Goal: Transaction & Acquisition: Obtain resource

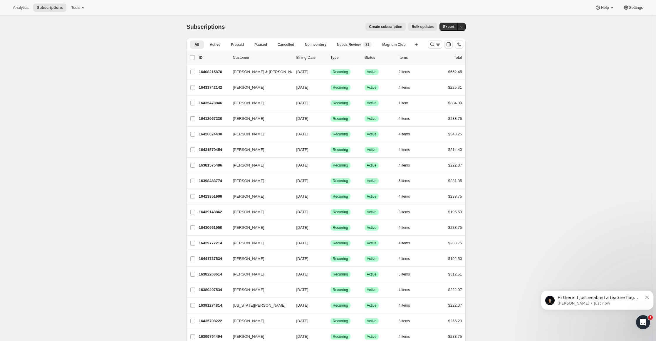
click at [574, 299] on span "Hi there! I just enabled a feature flag that shows the sales associate informat…" at bounding box center [597, 315] width 80 height 40
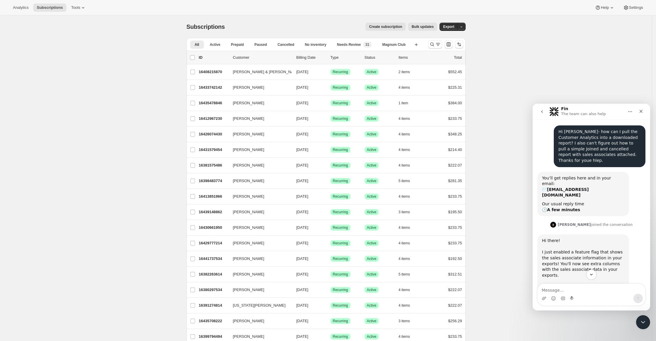
scroll to position [40, 0]
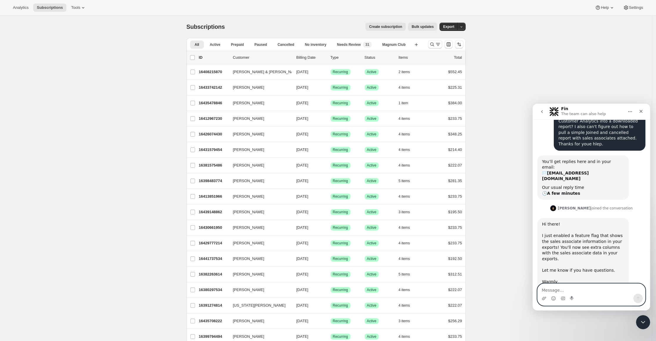
click at [552, 297] on icon "Emoji picker" at bounding box center [553, 298] width 5 height 5
click at [554, 298] on icon "Emoji picker" at bounding box center [553, 298] width 5 height 5
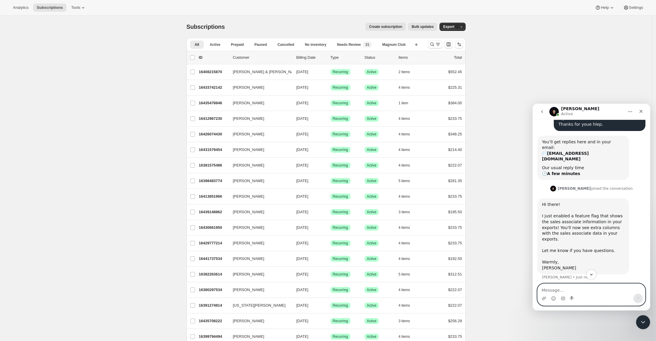
scroll to position [73, 0]
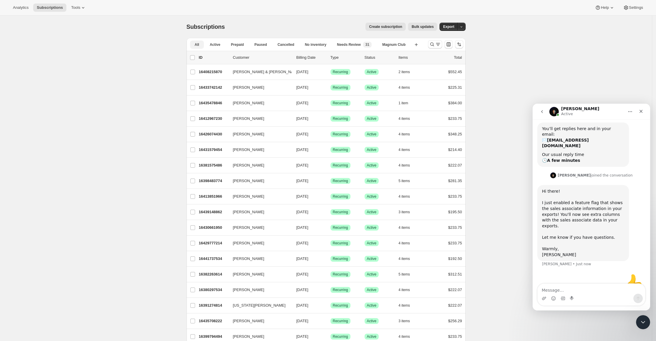
click at [220, 44] on span "Active" at bounding box center [215, 44] width 11 height 5
click at [640, 110] on icon "Close" at bounding box center [641, 111] width 5 height 5
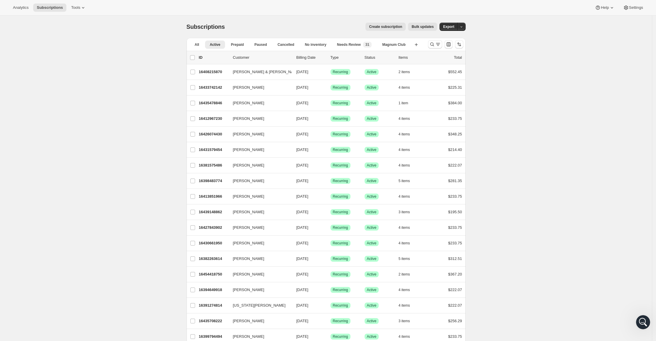
scroll to position [46, 0]
click at [417, 45] on icon "button" at bounding box center [416, 45] width 6 height 6
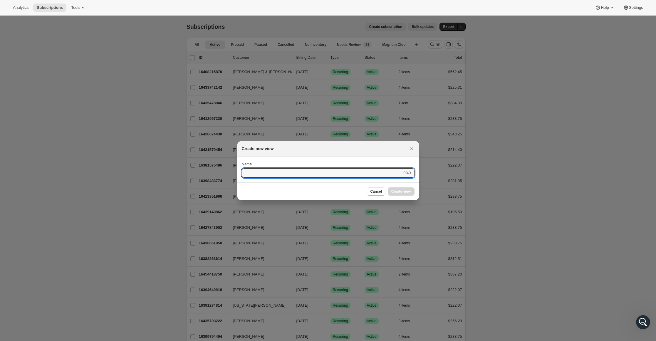
click at [411, 147] on icon "Close" at bounding box center [412, 149] width 6 height 6
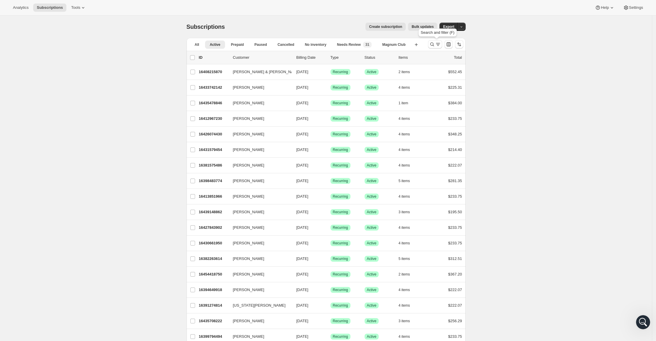
click at [432, 43] on icon "Search and filter results" at bounding box center [432, 44] width 6 height 6
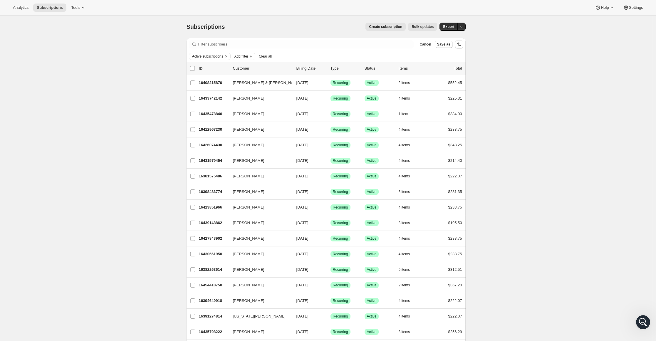
click at [248, 57] on span "Add filter" at bounding box center [241, 56] width 14 height 5
click at [243, 127] on span "Created date" at bounding box center [235, 127] width 22 height 4
click at [240, 103] on span at bounding box center [239, 102] width 5 height 5
click at [238, 100] on input "Custom" at bounding box center [237, 100] width 0 height 0
radio input "true"
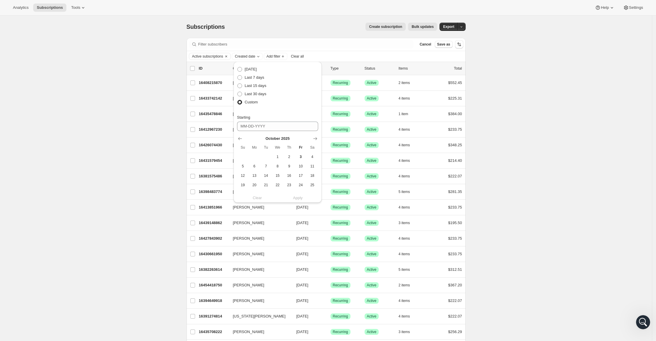
click at [254, 165] on span "6" at bounding box center [254, 166] width 7 height 5
click at [239, 139] on icon "Show previous month, September 2025" at bounding box center [240, 139] width 6 height 6
click at [313, 155] on span "6" at bounding box center [312, 156] width 7 height 5
click at [269, 157] on span "30" at bounding box center [266, 155] width 7 height 5
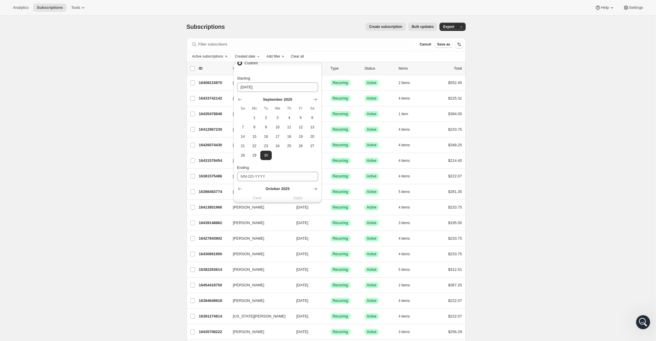
click at [311, 117] on span "6" at bounding box center [312, 117] width 7 height 5
type input "[DATE]"
click at [241, 119] on icon "Show previous month, September 2025" at bounding box center [240, 120] width 6 height 6
click at [266, 179] on button "30" at bounding box center [265, 175] width 11 height 9
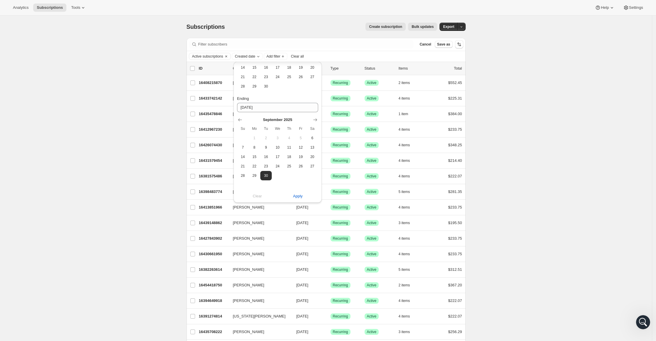
type input "[DATE]"
click at [295, 196] on span "Apply" at bounding box center [298, 196] width 10 height 6
click at [454, 26] on span "Export" at bounding box center [448, 26] width 11 height 5
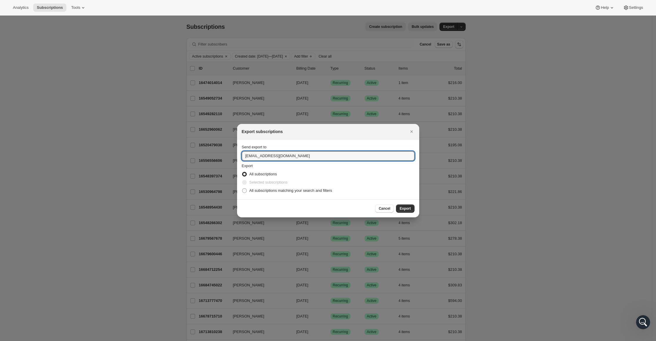
drag, startPoint x: 261, startPoint y: 156, endPoint x: 216, endPoint y: 153, distance: 45.9
type input "[EMAIL_ADDRESS][DOMAIN_NAME]"
click at [404, 207] on span "Export" at bounding box center [404, 208] width 11 height 5
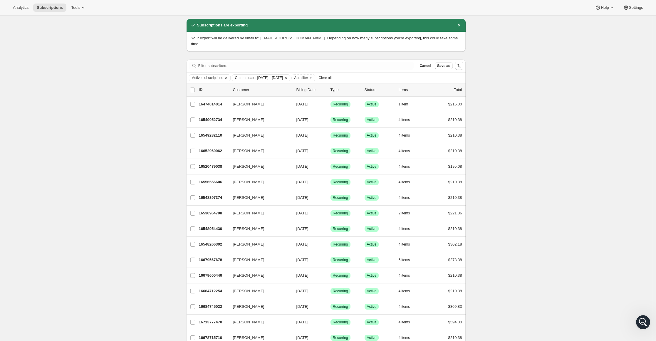
scroll to position [0, 0]
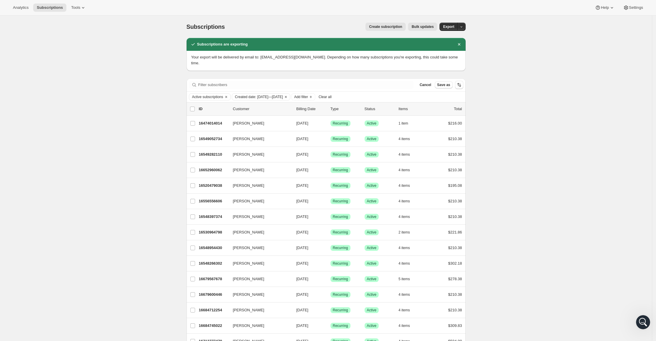
click at [288, 95] on icon "Clear" at bounding box center [285, 97] width 5 height 5
click at [246, 95] on span "Add filter" at bounding box center [241, 97] width 14 height 5
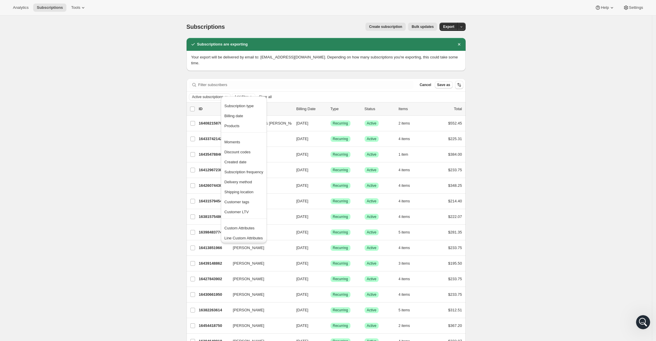
click at [245, 160] on span "Created date" at bounding box center [235, 162] width 22 height 4
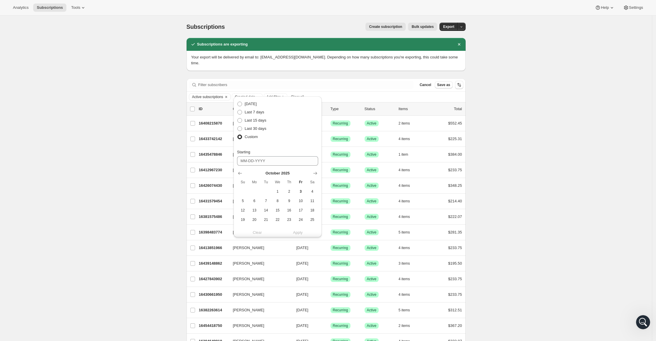
click at [239, 173] on icon "Show previous month, September 2025" at bounding box center [240, 173] width 4 height 3
click at [254, 191] on span "1" at bounding box center [254, 191] width 7 height 5
type input "[DATE]"
click at [240, 152] on icon "Show previous month, September 2025" at bounding box center [240, 155] width 6 height 6
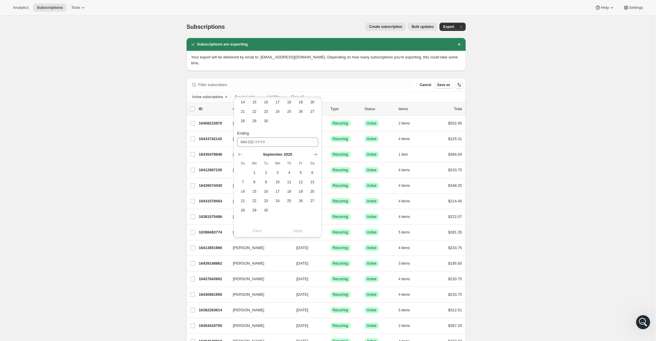
click at [302, 173] on span "5" at bounding box center [300, 172] width 7 height 5
type input "[DATE]"
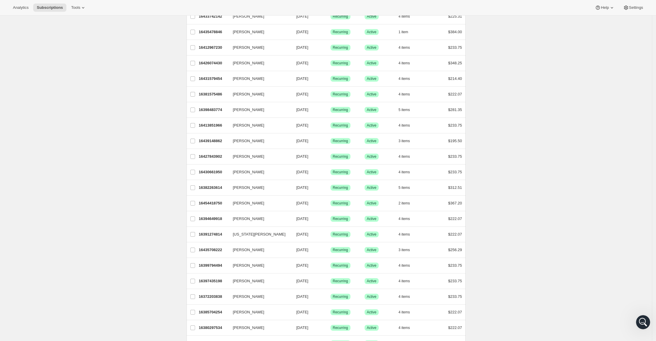
scroll to position [0, 0]
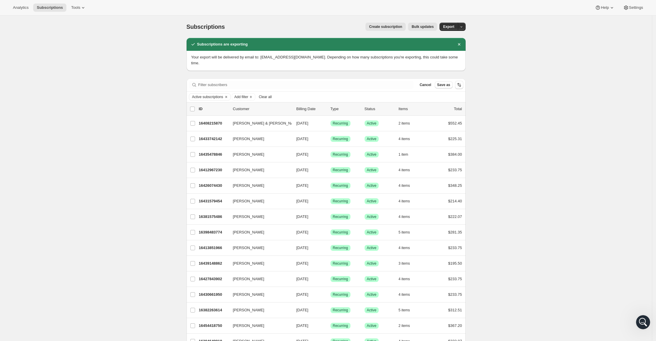
click at [451, 25] on span "Export" at bounding box center [448, 26] width 11 height 5
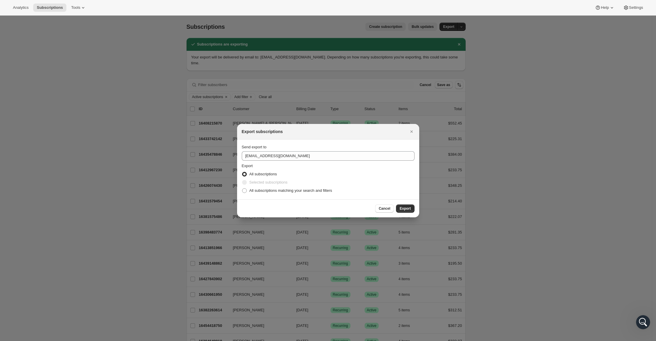
click at [244, 188] on span ":rb:" at bounding box center [244, 190] width 5 height 5
click at [242, 188] on input "All subscriptions matching your search and filters" at bounding box center [242, 188] width 0 height 0
radio input "true"
click at [404, 208] on span "Export" at bounding box center [404, 208] width 11 height 5
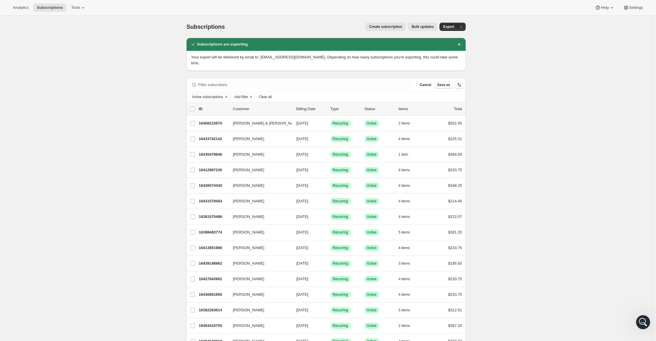
click at [248, 95] on span "Add filter" at bounding box center [241, 97] width 14 height 5
click at [246, 160] on span "Created date" at bounding box center [243, 162] width 39 height 6
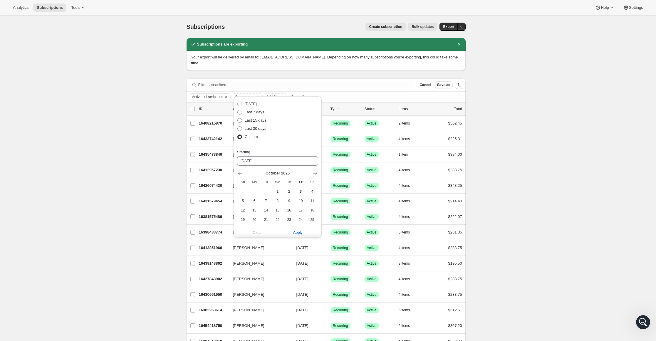
click at [240, 170] on icon "Show previous month, September 2025" at bounding box center [240, 173] width 6 height 6
click at [315, 175] on icon "Show next month, October 2025" at bounding box center [315, 173] width 6 height 6
click at [236, 169] on div "[DATE] Su Mo Tu We Th Fr Sa 1 2 3 4 5 6 7 8 9 10 11 12 13 14 15 16 17 18 19 20 …" at bounding box center [275, 200] width 86 height 68
click at [238, 174] on icon "Show previous month, September 2025" at bounding box center [240, 173] width 6 height 6
click at [310, 191] on span "6" at bounding box center [312, 191] width 7 height 5
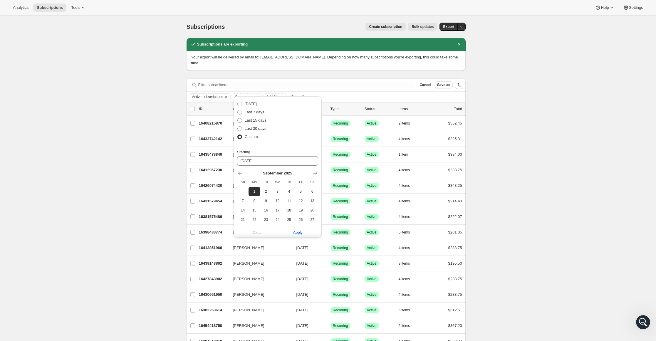
type input "[DATE]"
click at [241, 154] on icon "Show previous month, September 2025" at bounding box center [240, 154] width 4 height 3
click at [265, 208] on span "30" at bounding box center [266, 210] width 7 height 5
type input "[DATE]"
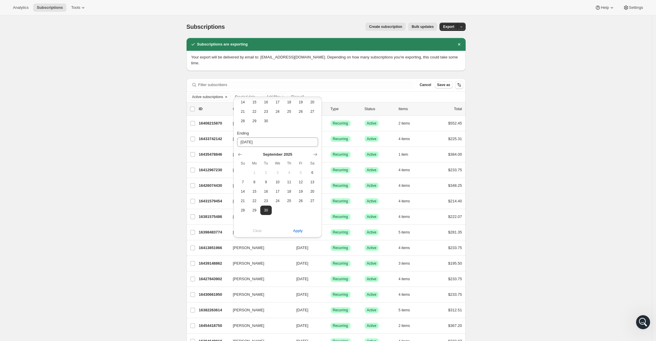
click at [297, 229] on span "Apply" at bounding box center [298, 231] width 10 height 6
click at [452, 21] on div "Subscriptions. This page is ready Subscriptions Create subscription Bulk update…" at bounding box center [326, 27] width 279 height 22
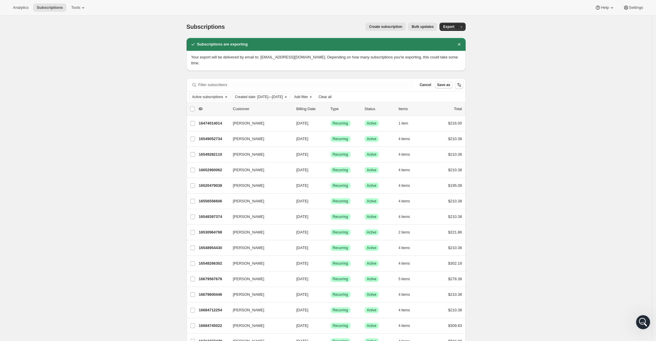
click at [447, 28] on span "Export" at bounding box center [448, 26] width 11 height 5
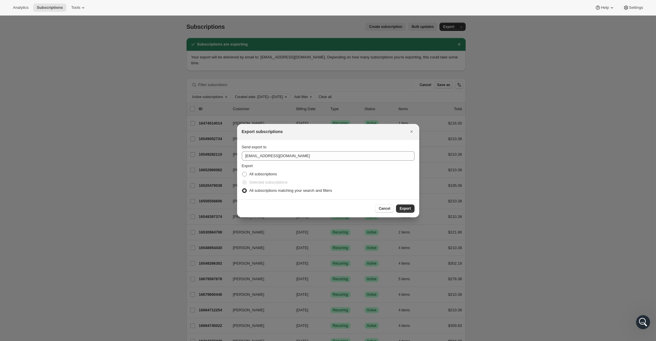
click at [410, 205] on button "Export" at bounding box center [405, 208] width 18 height 8
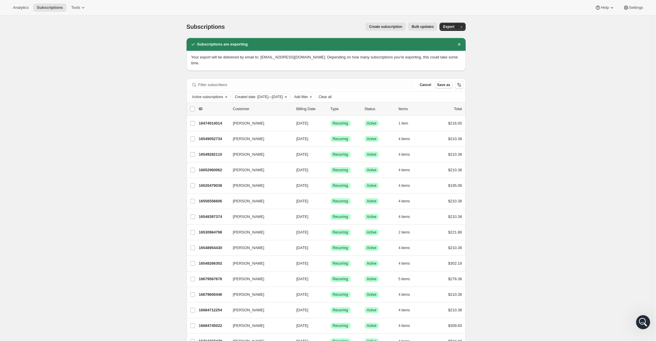
click at [308, 95] on span "Add filter" at bounding box center [301, 97] width 14 height 5
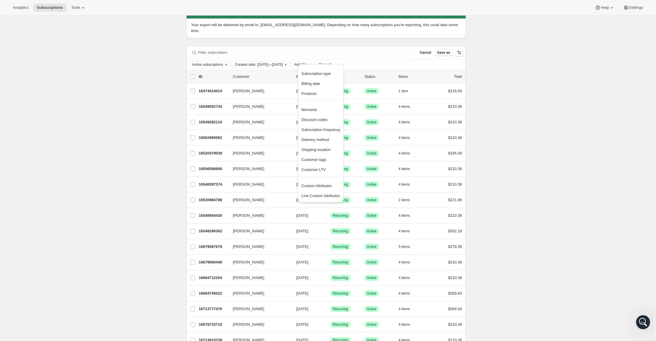
scroll to position [0, 0]
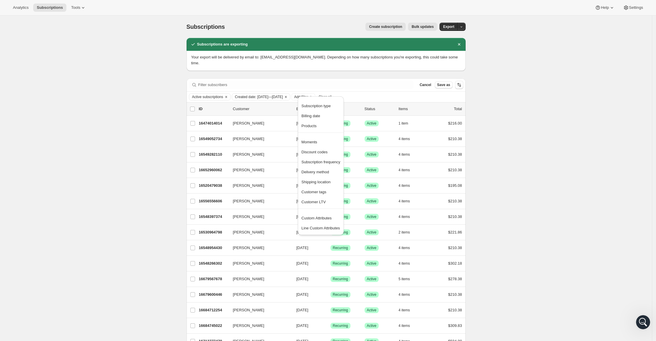
click at [322, 108] on span "Subscription type" at bounding box center [315, 106] width 29 height 4
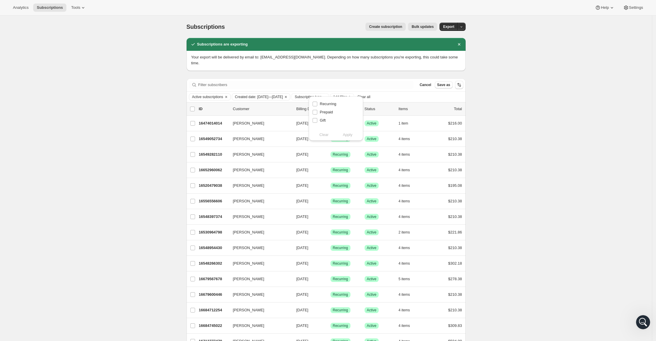
click at [314, 104] on input "Recurring" at bounding box center [315, 104] width 5 height 5
checkbox input "true"
click at [349, 135] on span "Apply" at bounding box center [348, 135] width 10 height 6
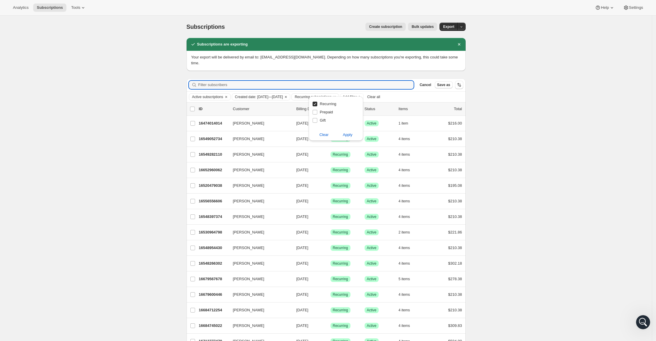
click at [367, 81] on input "Filter subscribers" at bounding box center [306, 85] width 216 height 8
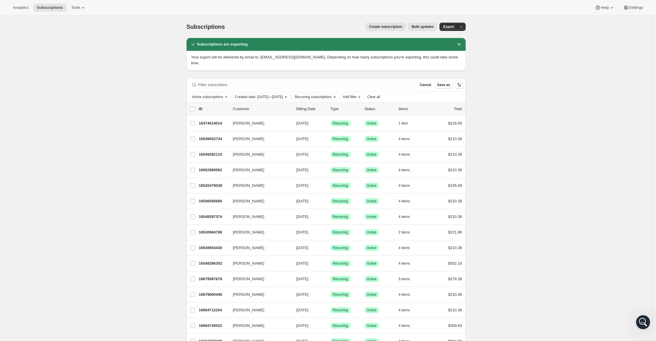
click at [364, 94] on button "Add filter" at bounding box center [351, 96] width 23 height 7
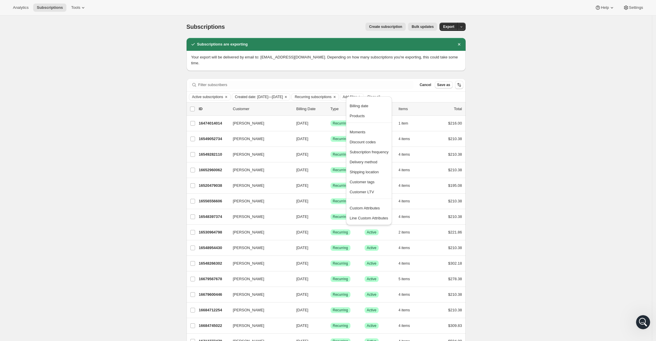
click at [372, 210] on span "Custom Attributes" at bounding box center [365, 208] width 30 height 4
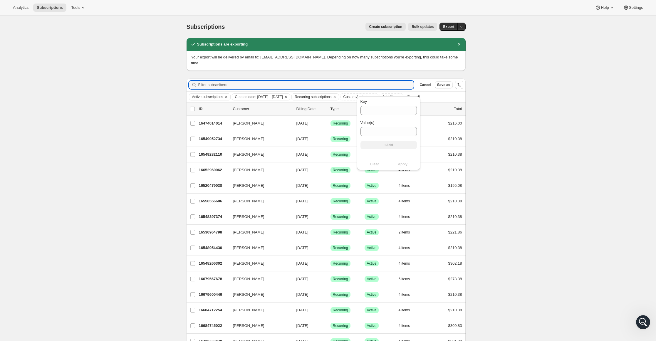
click at [391, 81] on input "Filter subscribers" at bounding box center [306, 85] width 216 height 8
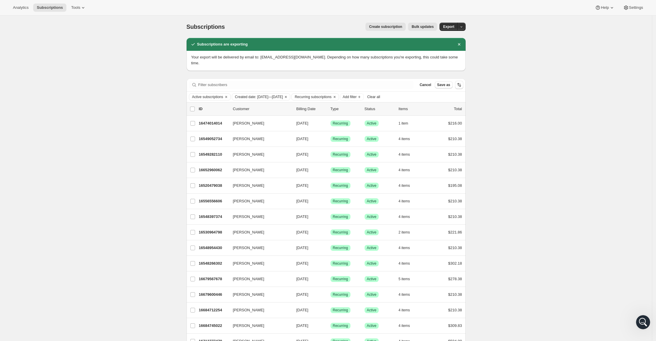
click at [226, 95] on icon "Clear" at bounding box center [226, 97] width 5 height 5
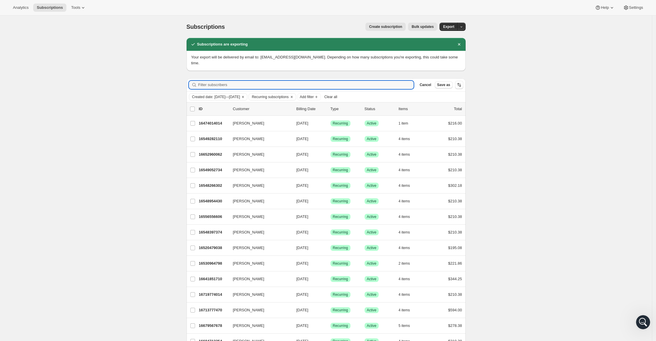
click at [310, 81] on input "Filter subscribers" at bounding box center [306, 85] width 216 height 8
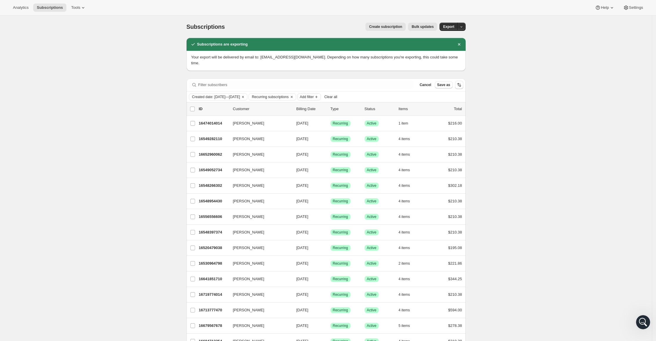
click at [314, 95] on span "Add filter" at bounding box center [307, 97] width 14 height 5
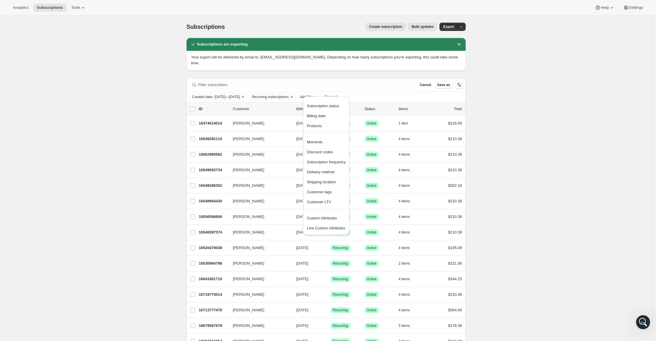
click at [316, 126] on span "Products" at bounding box center [314, 126] width 15 height 4
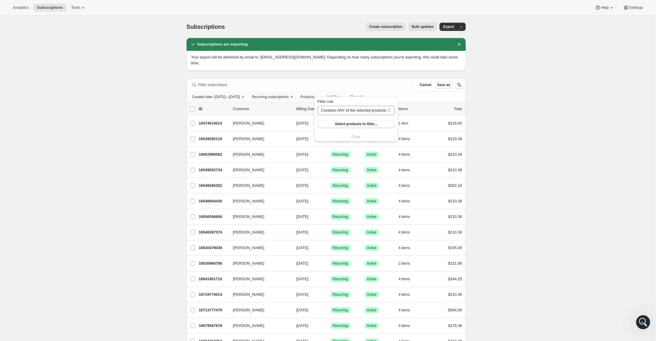
click at [362, 123] on span "Select products to filter..." at bounding box center [356, 124] width 42 height 5
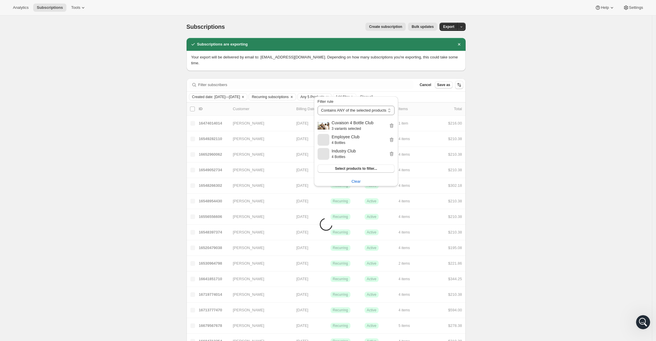
click at [362, 167] on span "Select products to filter..." at bounding box center [356, 168] width 42 height 5
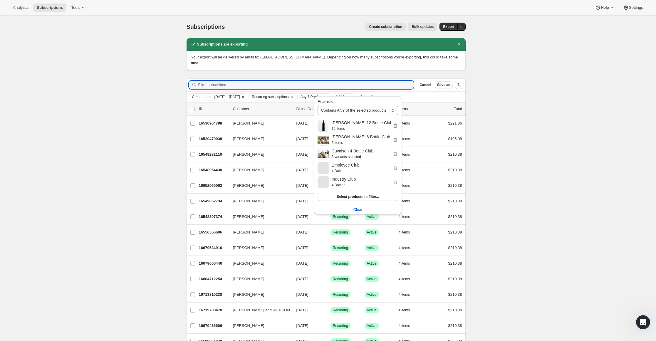
click at [405, 81] on input "Filter subscribers" at bounding box center [306, 85] width 216 height 8
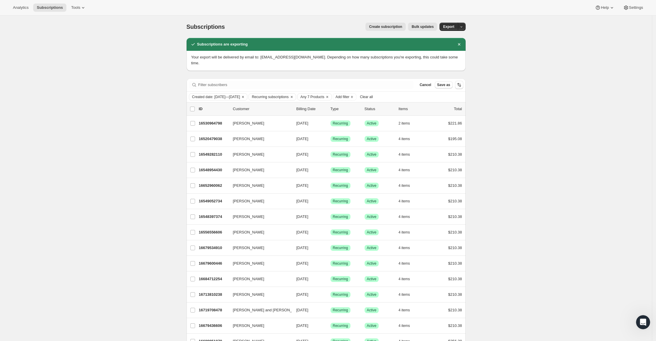
click at [454, 26] on span "Export" at bounding box center [448, 26] width 11 height 5
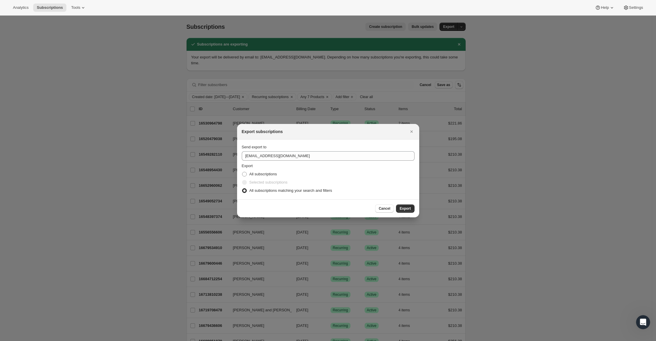
click at [406, 206] on button "Export" at bounding box center [405, 208] width 18 height 8
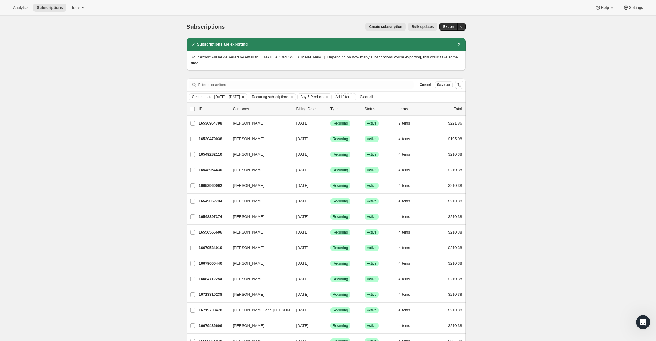
click at [646, 322] on icon "Open Intercom Messenger" at bounding box center [643, 323] width 10 height 10
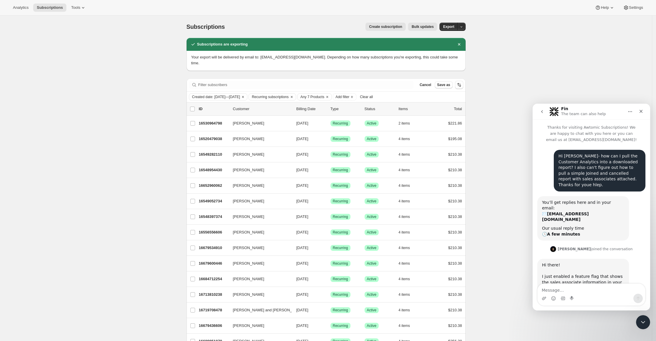
scroll to position [73, 0]
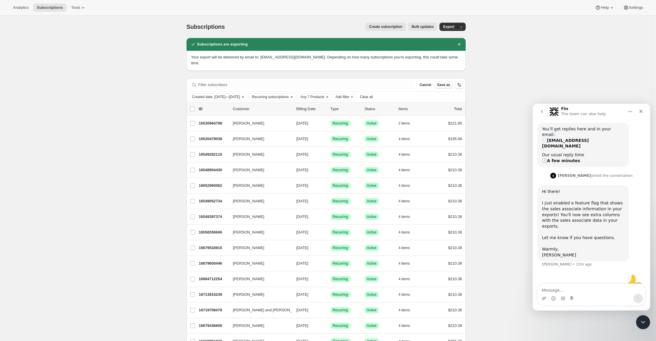
click at [556, 286] on textarea "Message…" at bounding box center [592, 289] width 108 height 10
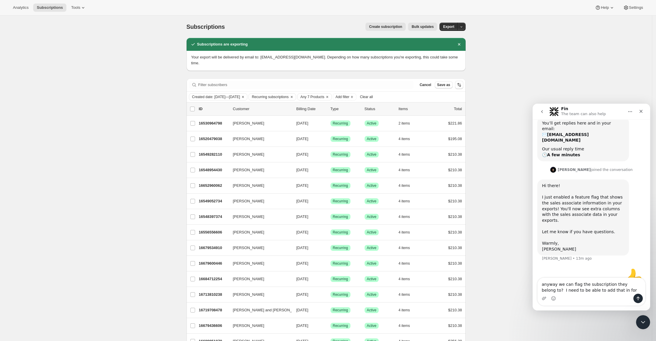
drag, startPoint x: 547, startPoint y: 284, endPoint x: 533, endPoint y: 304, distance: 24.6
click at [547, 286] on textarea "anyway we can flag the subscription they belong to? I need to be able to add th…" at bounding box center [592, 286] width 108 height 16
click at [605, 286] on textarea "any way we can flag the subscription they belong to? I need to be able to add t…" at bounding box center [592, 286] width 108 height 16
click at [607, 287] on textarea "any way we can flag the subscription they belong to? I need to be able to add t…" at bounding box center [592, 286] width 108 height 16
click at [607, 290] on textarea "any way we can flag the subscription they belong to? I need to be able to add t…" at bounding box center [592, 286] width 108 height 16
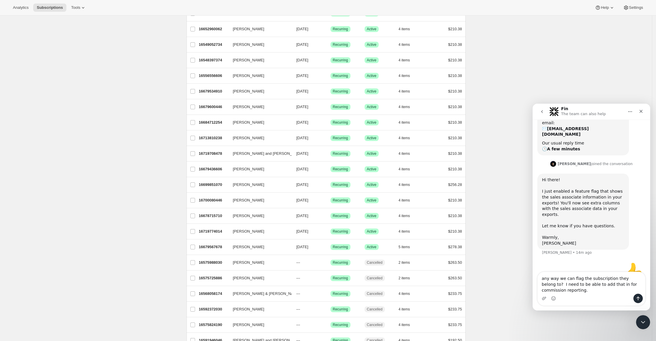
scroll to position [0, 0]
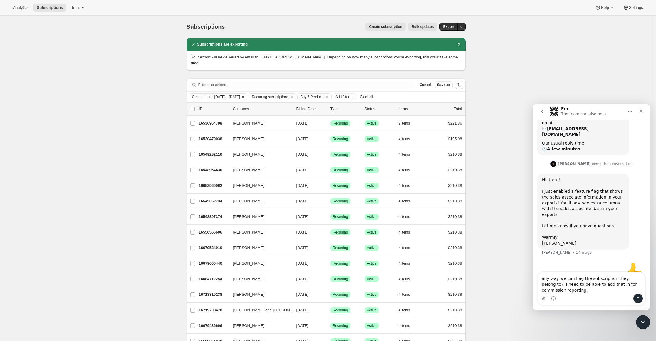
type textarea "any way we can flag the subscription they belong to? I need to be able to add t…"
click at [294, 95] on icon "Clear" at bounding box center [291, 97] width 5 height 5
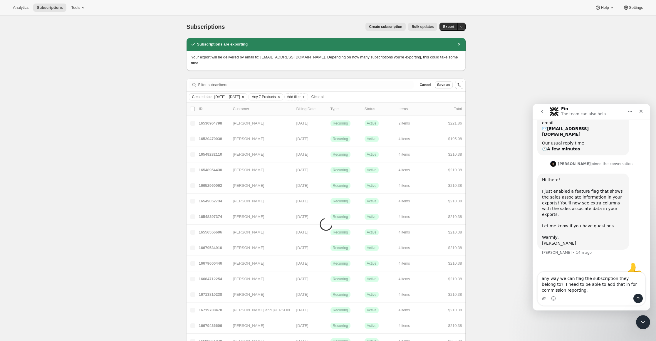
click at [276, 95] on span "Any 7 Products" at bounding box center [264, 97] width 24 height 5
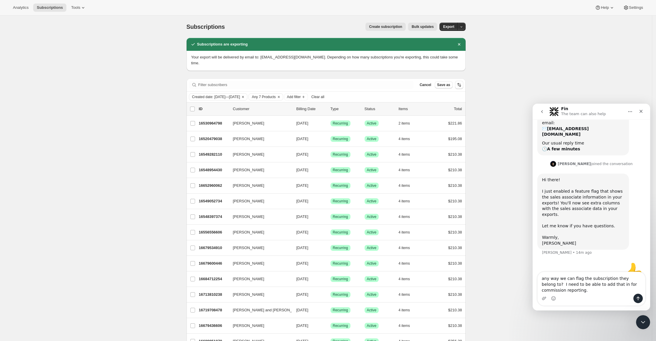
click at [233, 95] on span "Created date: [DATE]—[DATE]" at bounding box center [216, 97] width 48 height 5
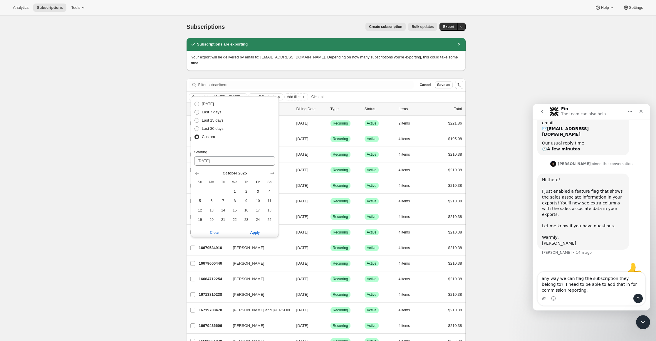
click at [220, 200] on span "7" at bounding box center [223, 201] width 7 height 5
click at [202, 169] on div "[DATE] Su Mo Tu We Th Fr Sa 1 2 3 4 5 6 7 8 9 10 11 12 13 14 15 16 17 18 19 20 …" at bounding box center [232, 200] width 86 height 68
click at [199, 172] on icon "Show previous month, September 2025" at bounding box center [197, 173] width 6 height 6
click at [236, 201] on span "10" at bounding box center [234, 201] width 7 height 5
type input "[DATE]"
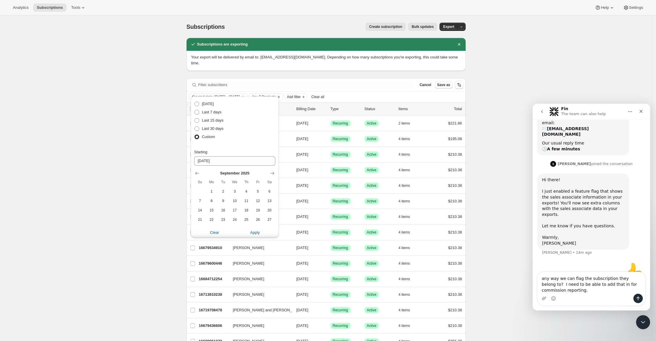
type input "[DATE]"
click at [220, 200] on span "9" at bounding box center [223, 201] width 7 height 5
click at [271, 190] on span "6" at bounding box center [269, 191] width 7 height 5
type input "[DATE]"
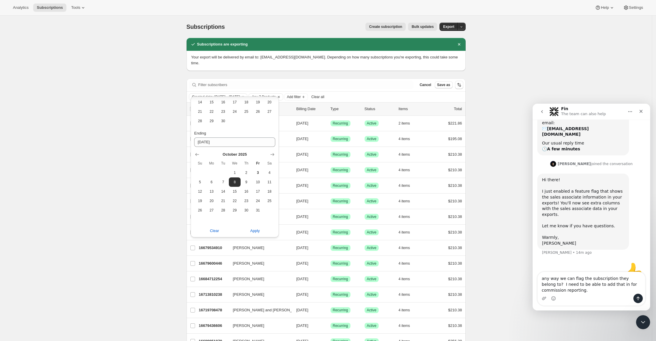
click at [196, 153] on icon "Show previous month, September 2025" at bounding box center [197, 155] width 6 height 6
click at [224, 209] on span "30" at bounding box center [223, 210] width 7 height 5
type input "[DATE]"
click at [258, 231] on span "Apply" at bounding box center [255, 231] width 10 height 6
click at [254, 231] on span "Apply" at bounding box center [255, 231] width 10 height 6
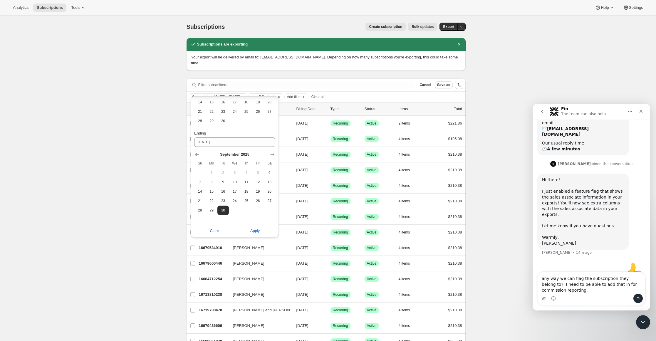
click at [252, 230] on span "Apply" at bounding box center [255, 231] width 10 height 6
click at [378, 85] on div "Filter subscribers Cancel Save as" at bounding box center [326, 84] width 279 height 13
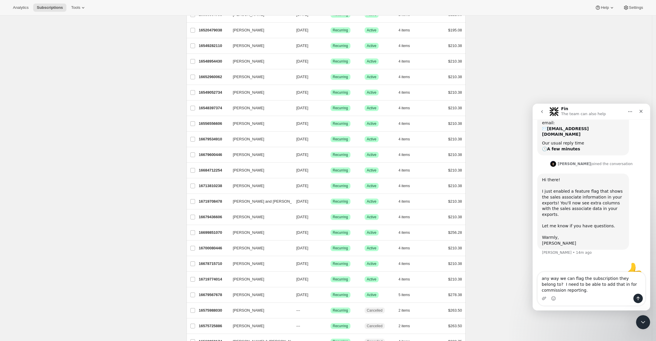
scroll to position [0, 0]
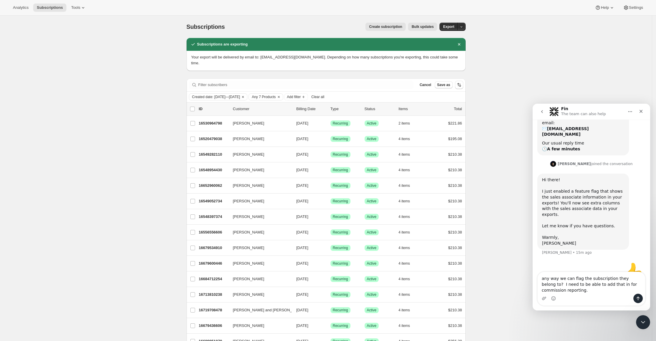
click at [240, 95] on span "Created date: [DATE]—[DATE]" at bounding box center [216, 97] width 48 height 5
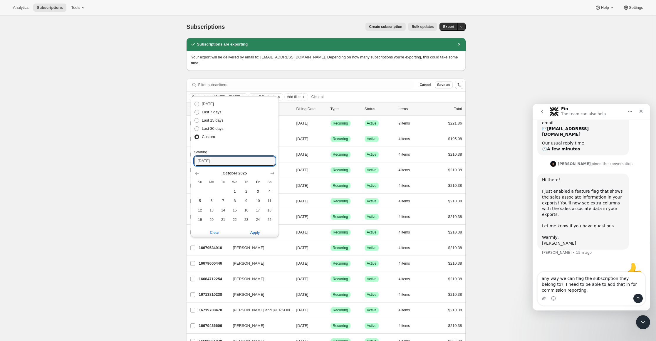
click at [229, 162] on input "[DATE]" at bounding box center [234, 160] width 81 height 9
click at [254, 134] on div "Custom" at bounding box center [234, 137] width 81 height 8
click at [199, 172] on icon "Show previous month, September 2025" at bounding box center [197, 173] width 6 height 6
click at [211, 190] on span "1" at bounding box center [211, 191] width 7 height 5
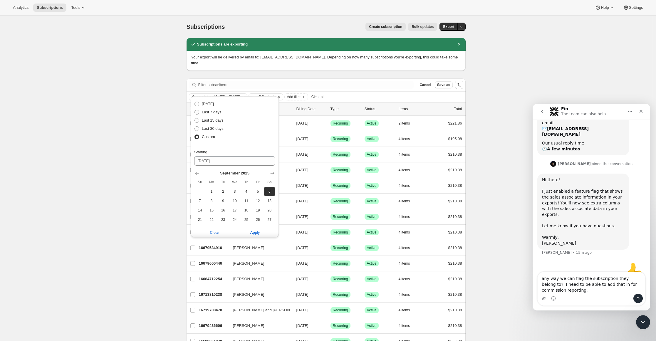
type input "[DATE]"
click at [200, 153] on icon "Show previous month, September 2025" at bounding box center [197, 155] width 6 height 6
click at [255, 231] on span "Apply" at bounding box center [255, 231] width 10 height 6
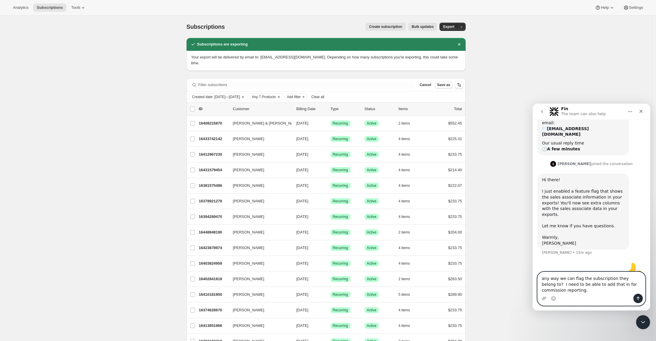
click at [581, 291] on textarea "any way we can flag the subscription they belong to? I need to be able to add t…" at bounding box center [592, 283] width 108 height 22
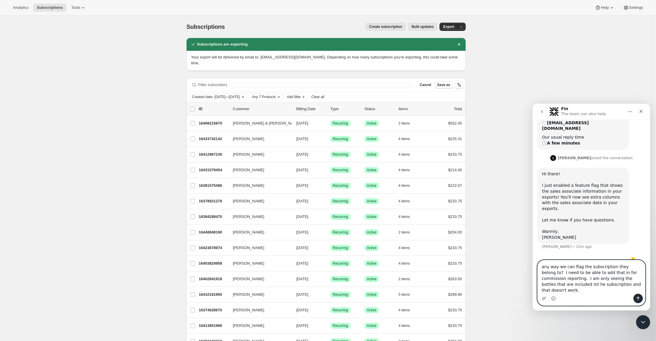
click at [561, 289] on textarea "any way we can flag the subscription they belong to? I need to be able to add t…" at bounding box center [592, 276] width 108 height 33
type textarea "any way we can flag the subscription they belong to? I need to be able to add t…"
click at [638, 297] on icon "Send a message…" at bounding box center [638, 299] width 3 height 4
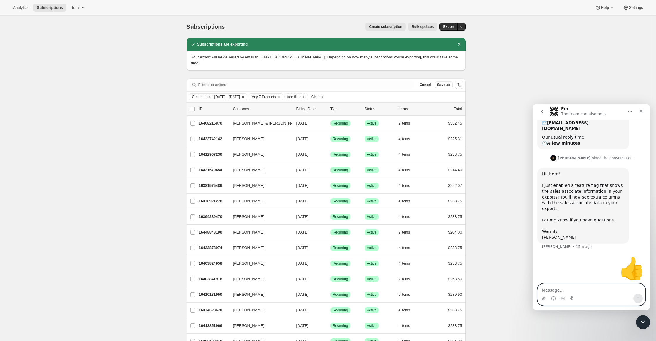
scroll to position [110, 0]
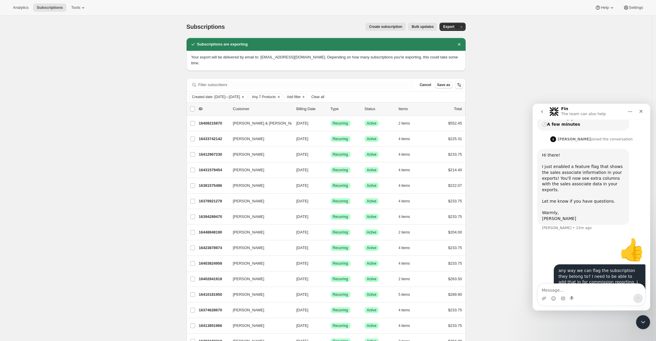
click at [80, 7] on icon at bounding box center [83, 8] width 6 height 6
click at [70, 41] on span "Bundles" at bounding box center [80, 40] width 52 height 6
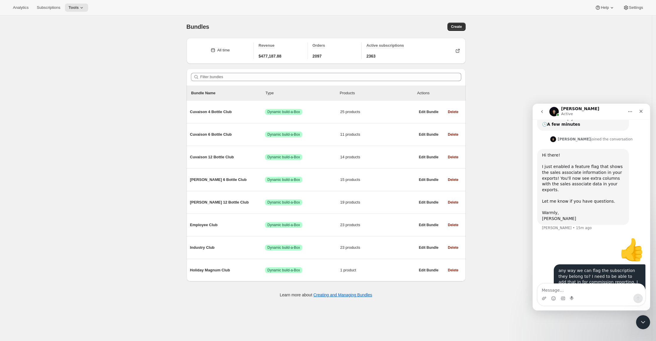
click at [224, 110] on span "Cuvaison 4 Bottle Club" at bounding box center [227, 112] width 75 height 6
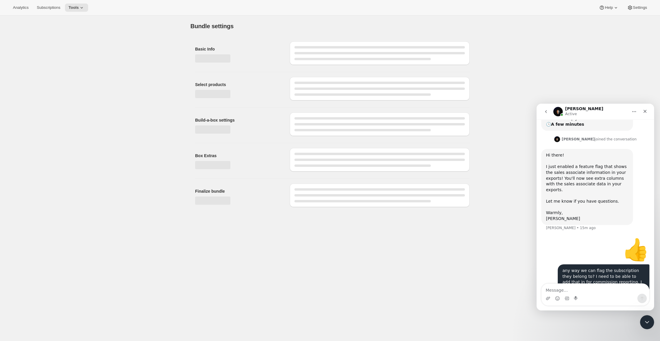
type input "Cuvaison 4 Bottle Club"
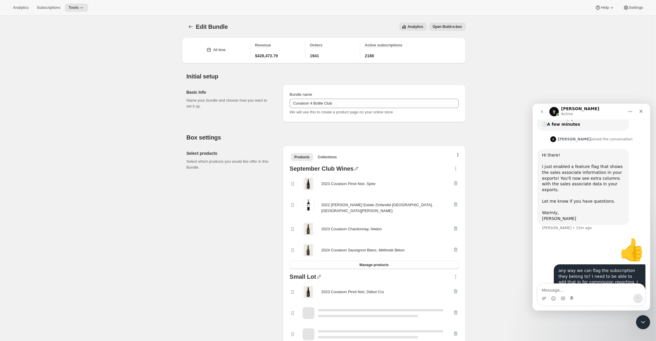
click at [45, 8] on span "Subscriptions" at bounding box center [48, 7] width 23 height 5
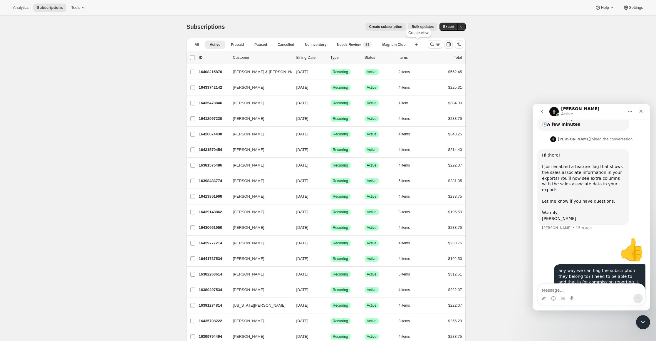
click at [417, 45] on icon "button" at bounding box center [416, 44] width 3 height 3
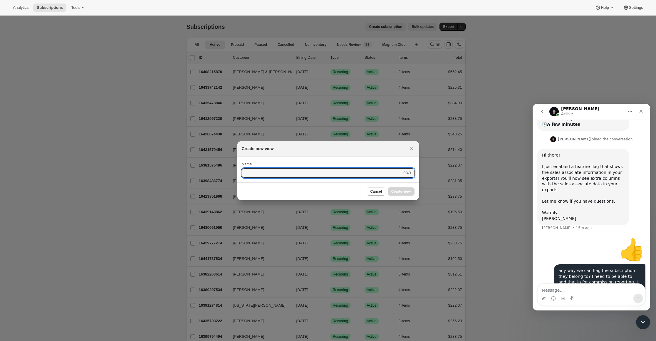
click at [411, 150] on icon "Close" at bounding box center [412, 149] width 6 height 6
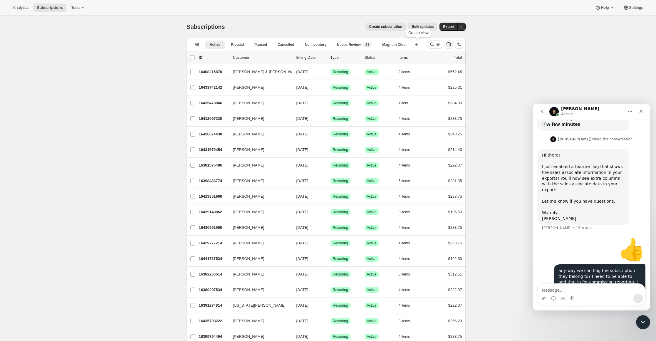
click at [433, 45] on icon "Search and filter results" at bounding box center [432, 44] width 6 height 6
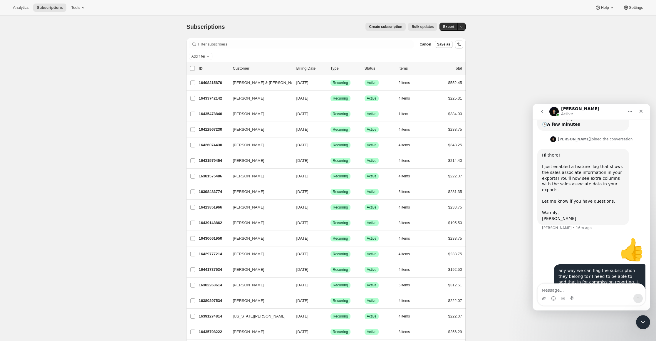
click at [205, 54] on span "Add filter" at bounding box center [199, 56] width 14 height 5
click at [211, 70] on span "Subscription status" at bounding box center [198, 71] width 32 height 4
click at [197, 68] on input "Active" at bounding box center [196, 69] width 5 height 5
checkbox input "true"
click at [268, 55] on div "Subscription status Add filter" at bounding box center [326, 56] width 274 height 7
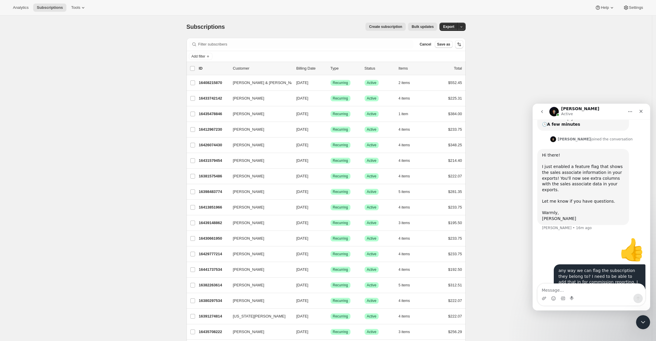
click at [228, 54] on div "Add filter" at bounding box center [326, 56] width 274 height 7
click at [204, 53] on button "Add filter" at bounding box center [200, 56] width 23 height 7
click at [201, 70] on span "Subscription status" at bounding box center [198, 71] width 32 height 4
click at [245, 58] on span "Add filter" at bounding box center [240, 56] width 14 height 5
click at [205, 135] on span "Created date" at bounding box center [201, 138] width 39 height 6
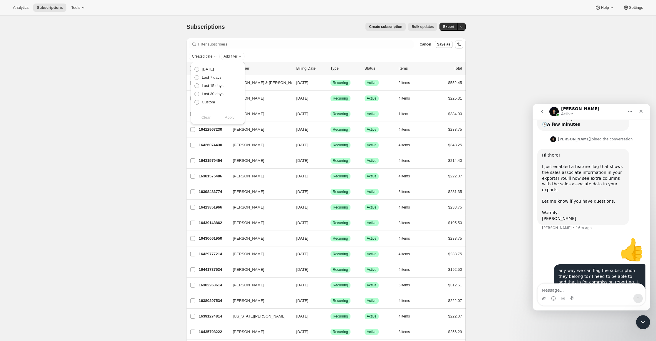
click at [212, 104] on span "Custom" at bounding box center [208, 102] width 13 height 4
click at [195, 100] on input "Custom" at bounding box center [194, 100] width 0 height 0
radio input "true"
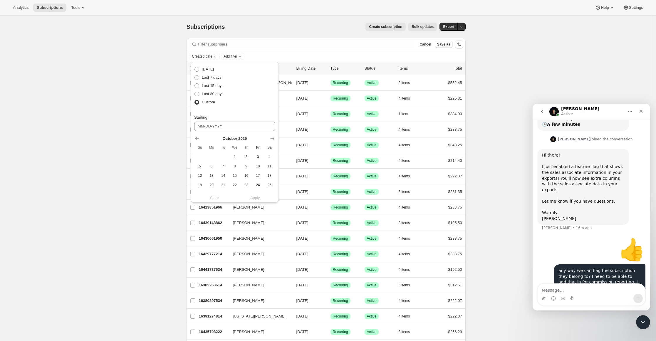
click at [194, 140] on icon "Show previous month, September 2025" at bounding box center [197, 139] width 6 height 6
click at [213, 157] on span "1" at bounding box center [211, 156] width 7 height 5
type input "[DATE]"
click at [244, 174] on span "30" at bounding box center [246, 175] width 7 height 5
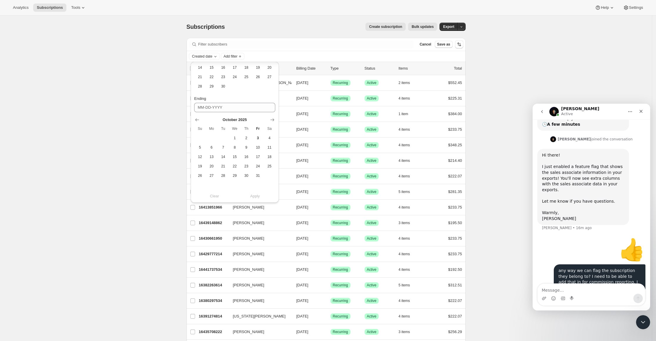
type input "[DATE]"
click at [255, 197] on span "Apply" at bounding box center [255, 196] width 10 height 6
click at [265, 57] on span "Add filter" at bounding box center [258, 56] width 14 height 5
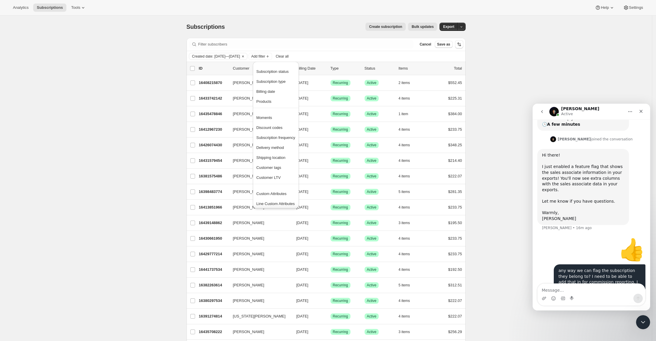
click at [274, 104] on span "Products" at bounding box center [275, 102] width 39 height 6
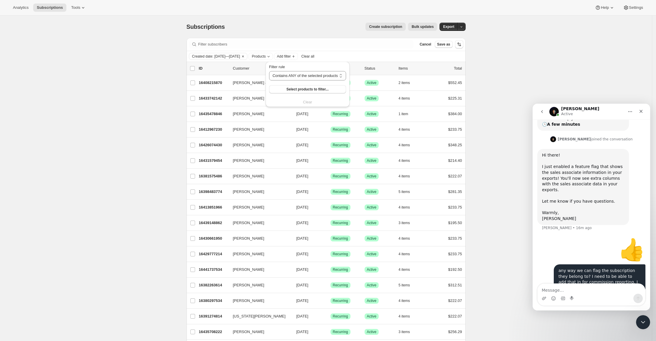
click at [326, 77] on select "Contains ANY of the selected products Contains ALL of the selected products Con…" at bounding box center [307, 75] width 77 height 9
click at [298, 89] on span "Select products to filter..." at bounding box center [307, 89] width 42 height 5
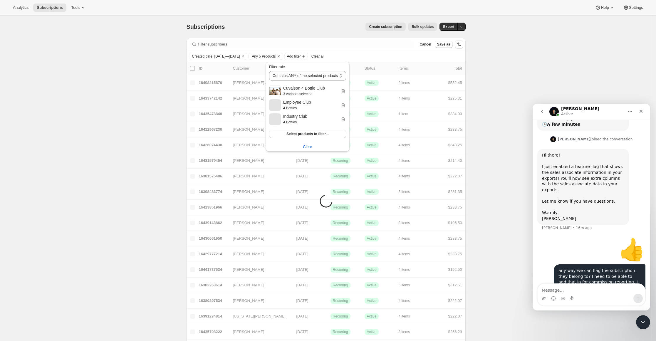
click at [300, 132] on span "Select products to filter..." at bounding box center [307, 134] width 42 height 5
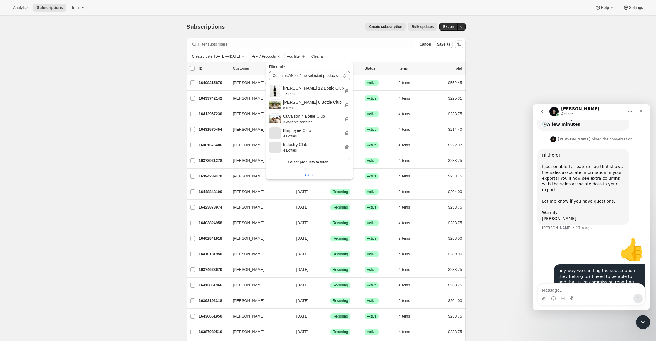
click at [246, 55] on button "Clear" at bounding box center [243, 56] width 6 height 6
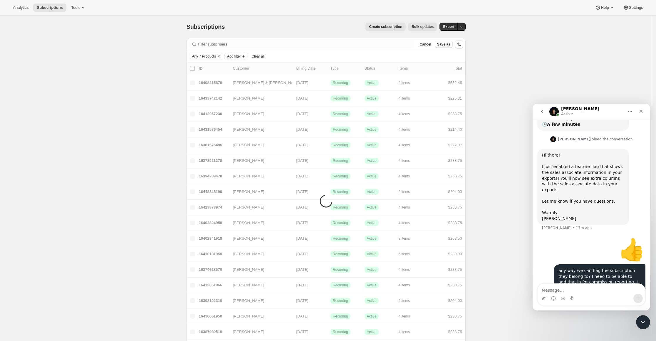
click at [241, 56] on span "Add filter" at bounding box center [234, 56] width 14 height 5
click at [235, 128] on span "Created date" at bounding box center [228, 127] width 22 height 4
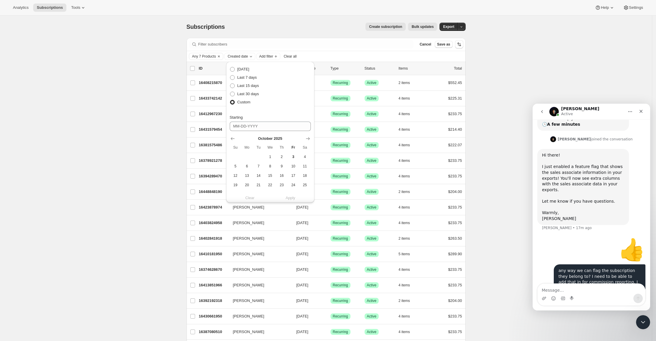
drag, startPoint x: 231, startPoint y: 138, endPoint x: 237, endPoint y: 139, distance: 6.0
click at [232, 139] on icon "Show previous month, September 2025" at bounding box center [233, 138] width 4 height 3
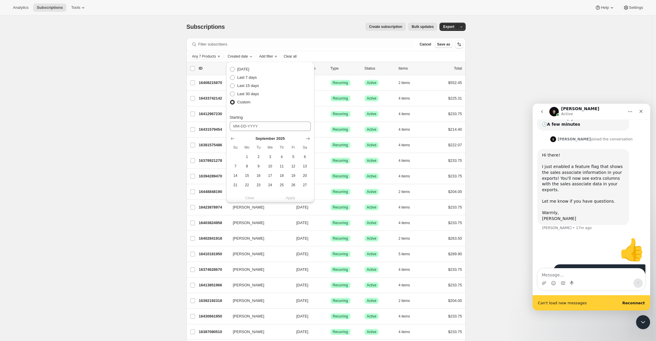
drag, startPoint x: 249, startPoint y: 155, endPoint x: 242, endPoint y: 158, distance: 7.5
click at [249, 155] on span "1" at bounding box center [246, 156] width 7 height 5
type input "[DATE]"
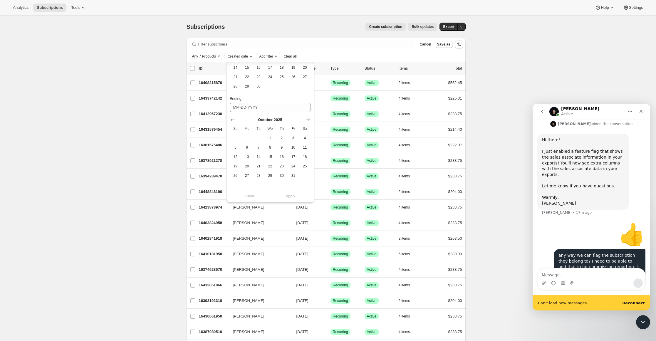
click at [233, 120] on icon "Show previous month, September 2025" at bounding box center [233, 120] width 6 height 6
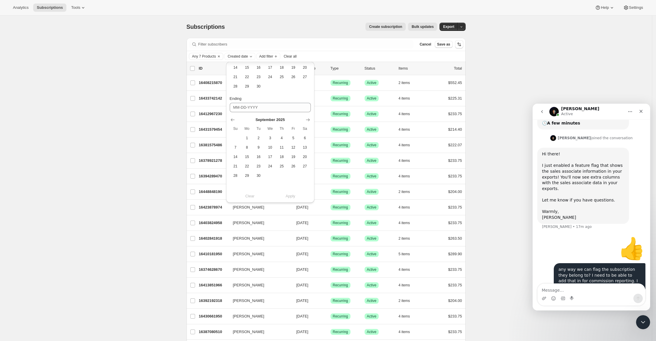
scroll to position [110, 0]
click at [256, 174] on span "30" at bounding box center [258, 175] width 7 height 5
type input "[DATE]"
click at [294, 193] on button "Apply" at bounding box center [291, 196] width 48 height 9
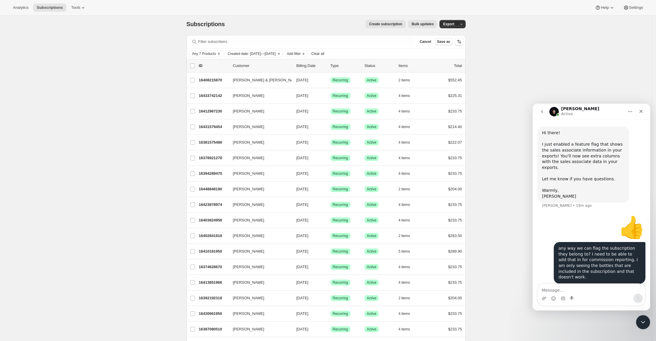
scroll to position [0, 0]
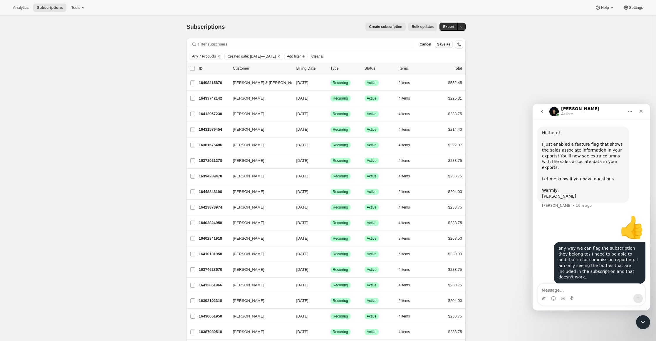
click at [308, 59] on button "Add filter" at bounding box center [295, 56] width 23 height 7
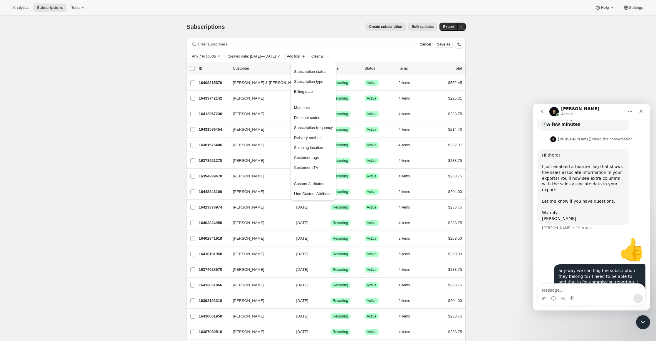
click at [311, 70] on span "Subscription status" at bounding box center [310, 71] width 32 height 4
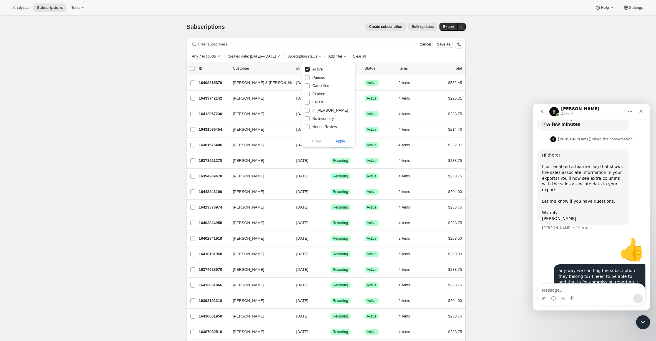
click at [341, 140] on span "Apply" at bounding box center [340, 141] width 10 height 6
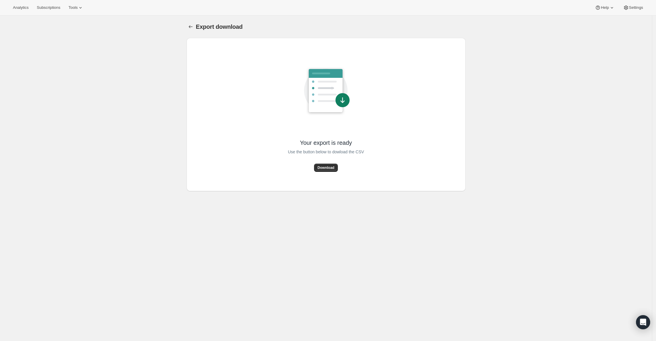
click at [329, 166] on span "Download" at bounding box center [326, 167] width 17 height 5
click at [330, 166] on span "Download" at bounding box center [326, 167] width 17 height 5
click at [327, 167] on span "Download" at bounding box center [326, 167] width 17 height 5
click at [432, 155] on div "Your export is ready Use the button below to dowload the CSV Download" at bounding box center [326, 115] width 270 height 144
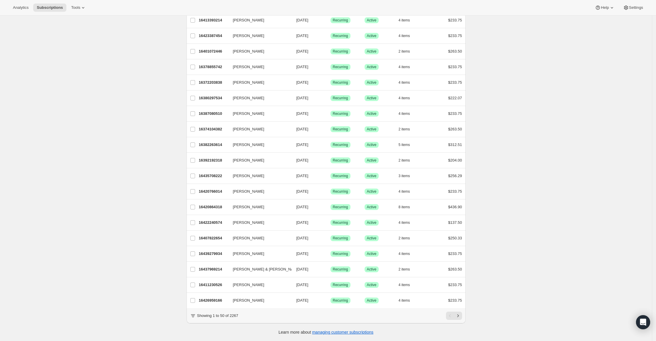
scroll to position [545, 0]
click at [640, 321] on icon "Open Intercom Messenger" at bounding box center [642, 322] width 7 height 7
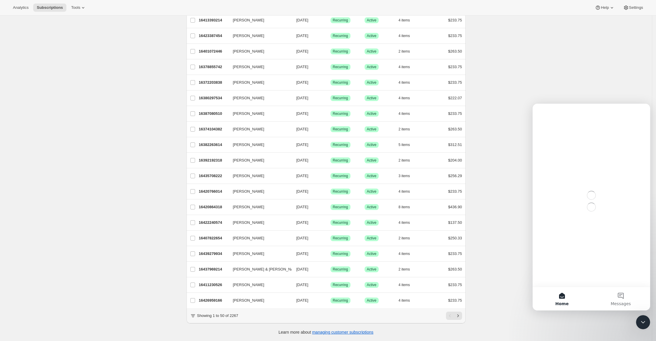
scroll to position [0, 0]
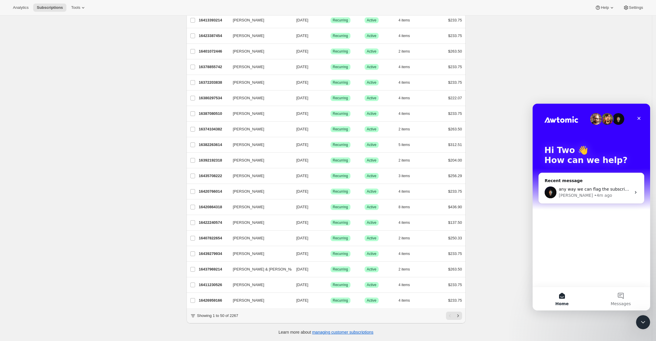
click at [604, 192] on div "any way we can flag the subscription they belong to? I need to be able to add t…" at bounding box center [595, 189] width 72 height 6
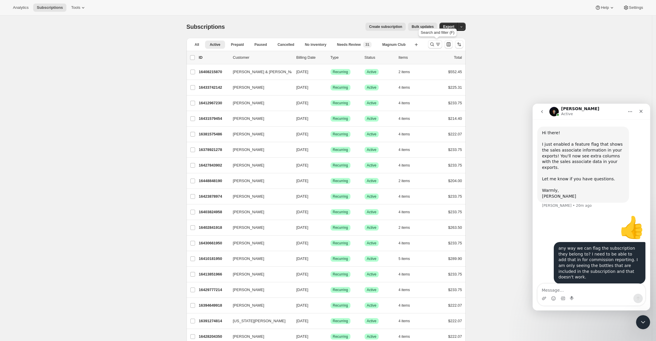
click at [437, 44] on icon "Search and filter results" at bounding box center [438, 44] width 6 height 6
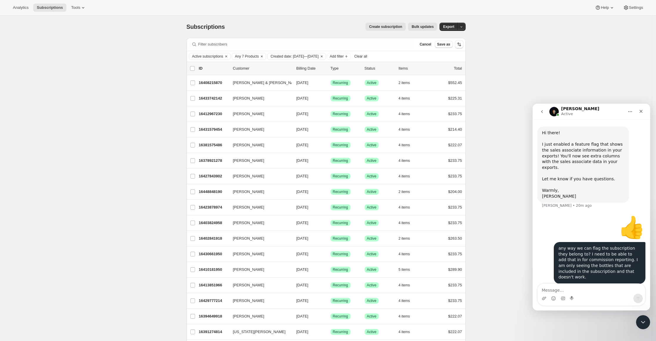
click at [454, 26] on span "Export" at bounding box center [448, 26] width 11 height 5
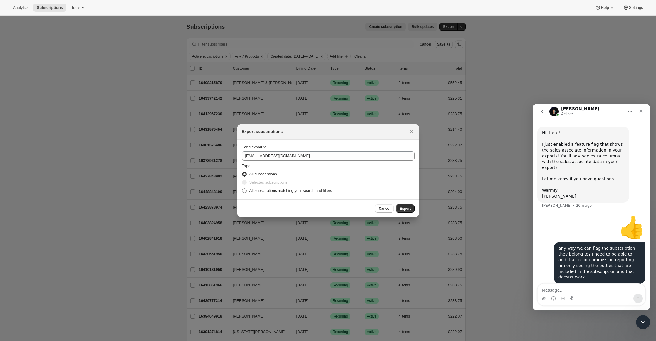
click at [269, 191] on span "All subscriptions matching your search and filters" at bounding box center [290, 190] width 83 height 4
click at [242, 189] on input "All subscriptions matching your search and filters" at bounding box center [242, 188] width 0 height 0
radio input "true"
click at [407, 208] on span "Export" at bounding box center [404, 208] width 11 height 5
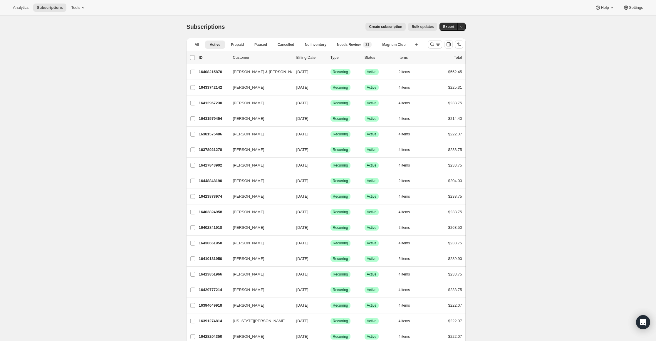
click at [640, 321] on icon "Open Intercom Messenger" at bounding box center [642, 322] width 7 height 7
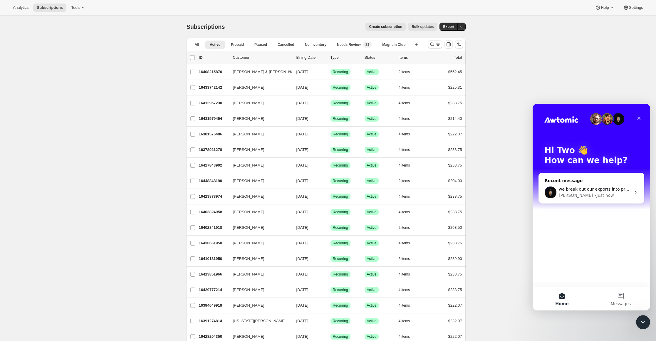
click at [634, 194] on icon "Intercom messenger" at bounding box center [635, 192] width 5 height 5
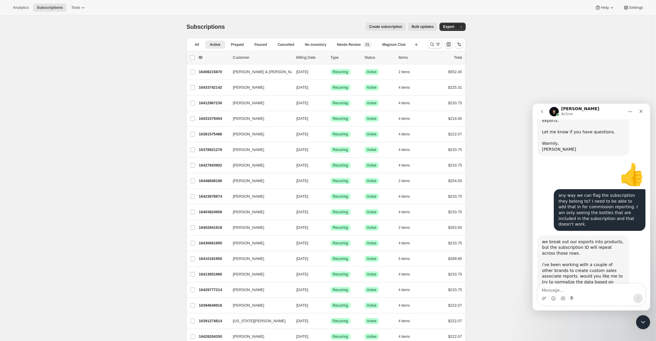
scroll to position [196, 0]
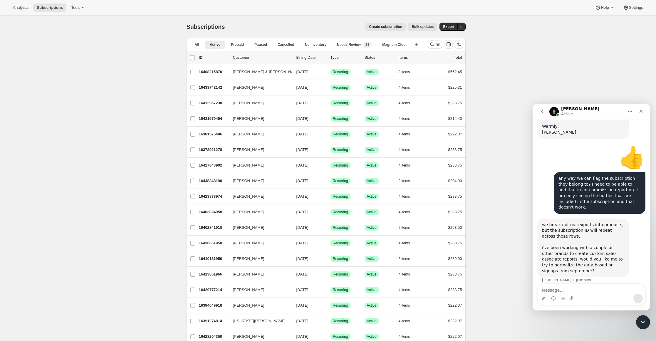
click at [551, 288] on textarea "Message…" at bounding box center [592, 289] width 108 height 10
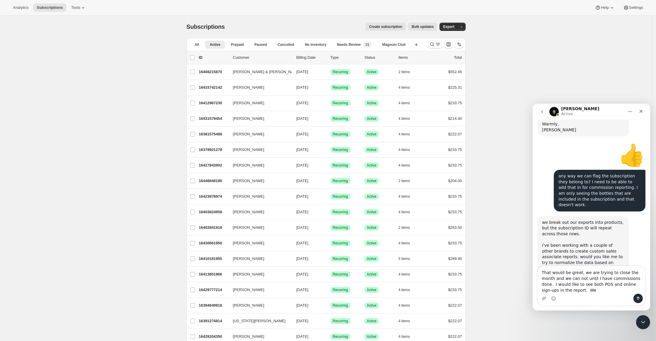
scroll to position [204, 0]
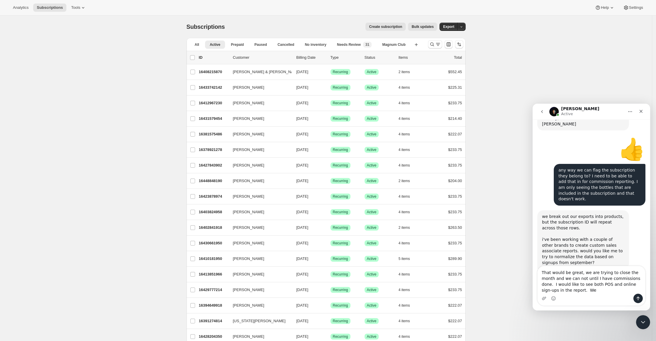
drag, startPoint x: 562, startPoint y: 278, endPoint x: 553, endPoint y: 280, distance: 9.1
click at [553, 281] on textarea "That would be great, we are trying to close the month and we can not until I ha…" at bounding box center [592, 280] width 108 height 28
drag, startPoint x: 582, startPoint y: 271, endPoint x: 575, endPoint y: 273, distance: 7.4
click at [575, 273] on textarea "That would be great, we are trying to close the month, and we cannot until I ha…" at bounding box center [592, 280] width 108 height 28
click at [556, 290] on textarea "That would be great. We are trying to close the month, and we cannot until I ha…" at bounding box center [592, 280] width 108 height 28
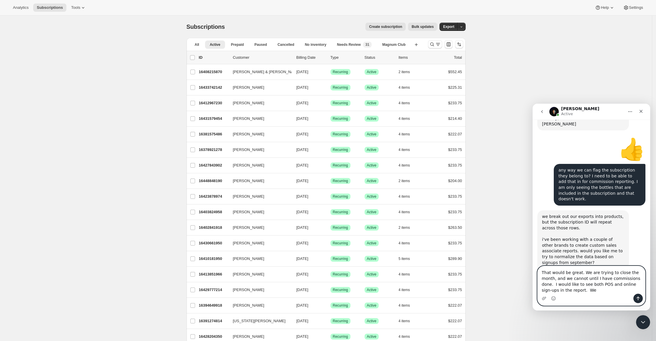
drag, startPoint x: 548, startPoint y: 290, endPoint x: 540, endPoint y: 291, distance: 8.4
click at [540, 291] on textarea "That would be great. We are trying to close the month, and we cannot until I ha…" at bounding box center [592, 280] width 108 height 28
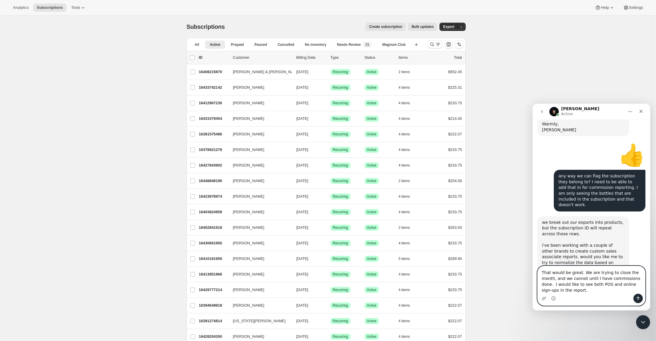
type textarea "That would be great. We are trying to close the month, and we cannot until I ha…"
click at [637, 294] on button "Send a message…" at bounding box center [637, 298] width 9 height 9
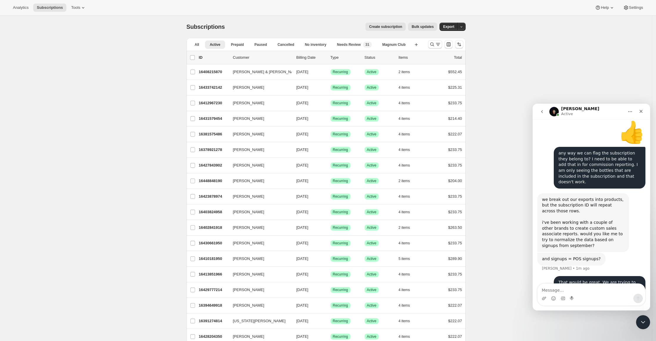
click at [591, 281] on div "That would be great. We are trying to close the month, and we cannot until I ha…" at bounding box center [591, 297] width 108 height 43
click at [563, 290] on textarea "Message…" at bounding box center [592, 289] width 108 height 10
click at [560, 285] on textarea "Message…" at bounding box center [592, 289] width 108 height 10
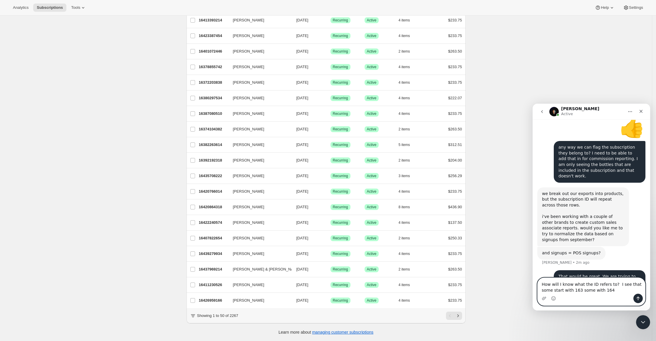
scroll to position [250, 0]
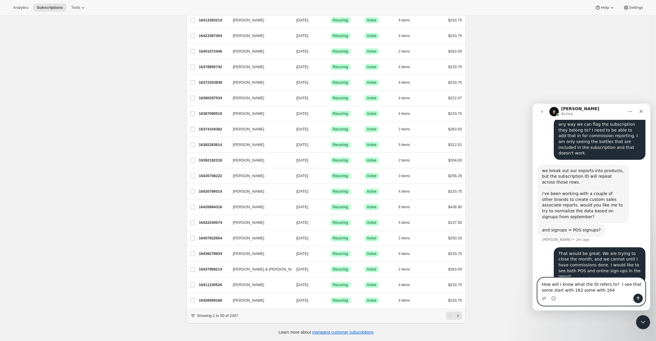
type textarea "How will I know what the ID refers to? I see that some start with 163 some with…"
click at [640, 294] on button "Send a message…" at bounding box center [637, 298] width 9 height 9
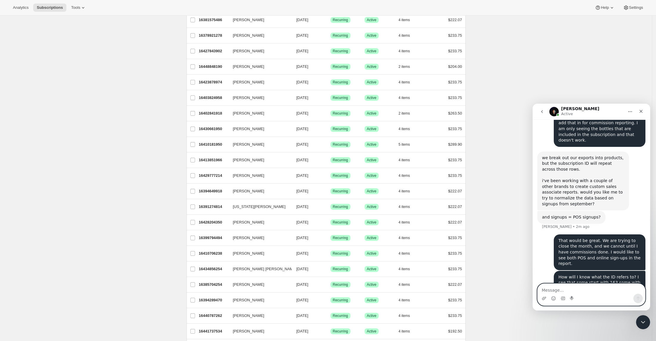
scroll to position [0, 0]
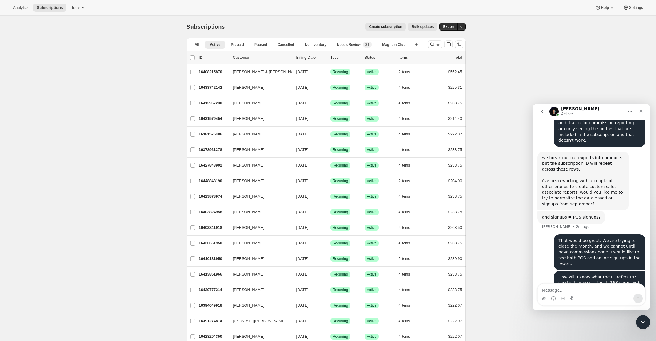
click at [584, 294] on div "Intercom messenger" at bounding box center [592, 298] width 108 height 9
click at [577, 290] on textarea "Message…" at bounding box center [592, 289] width 108 height 10
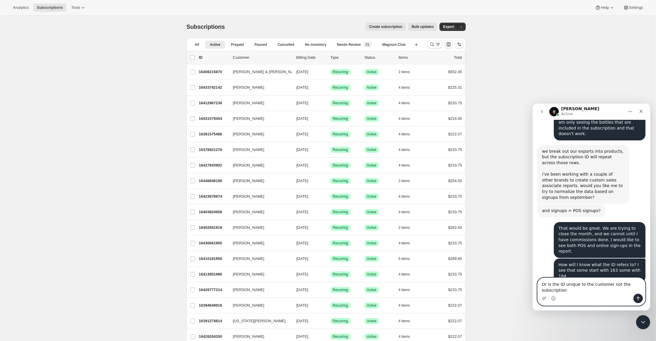
scroll to position [276, 0]
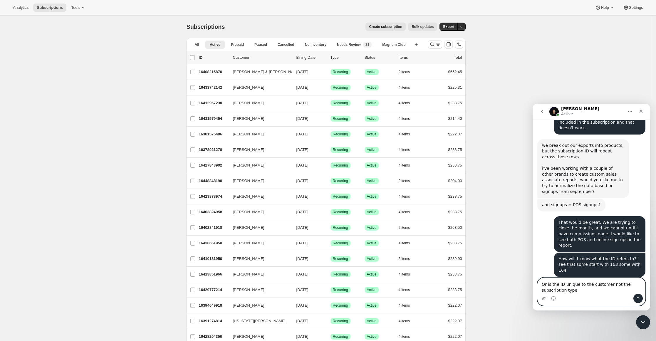
type textarea "Or is the ID unique to the customer not the subscription type?"
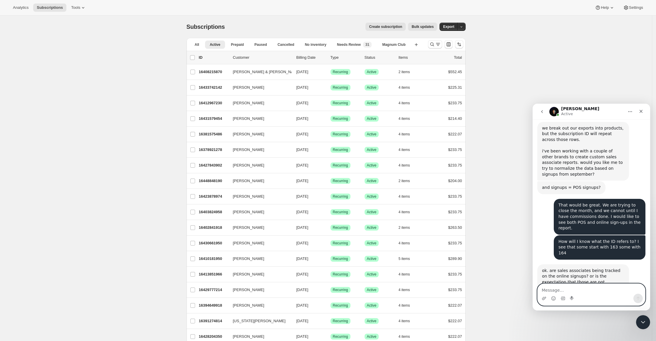
click at [577, 291] on textarea "Message…" at bounding box center [592, 289] width 108 height 10
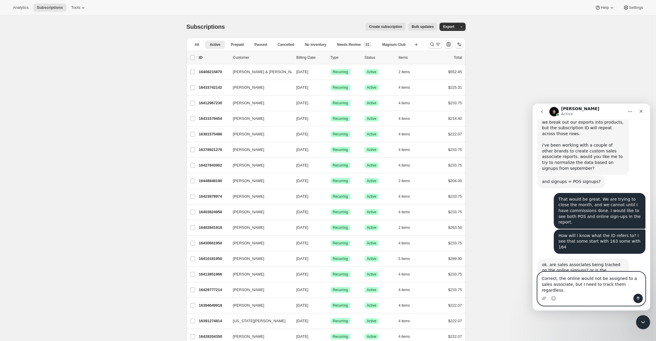
type textarea "Correct, the online would not be assigned to a sales associate, but I need to t…"
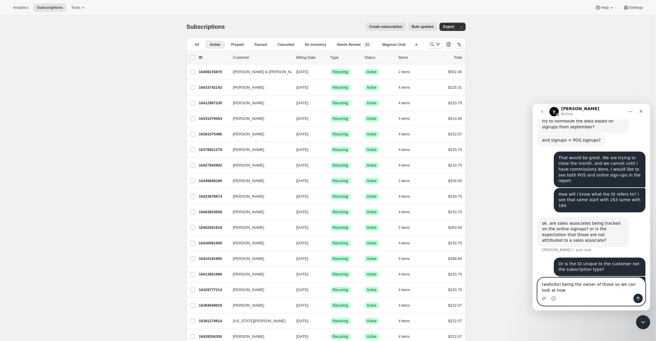
scroll to position [346, 0]
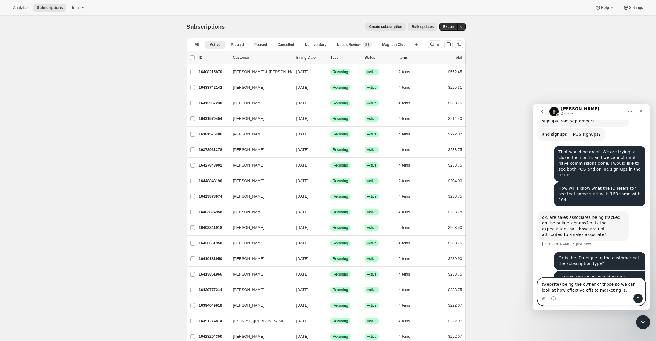
type textarea "(website) being the owner of those so we can look at how effective offsite mark…"
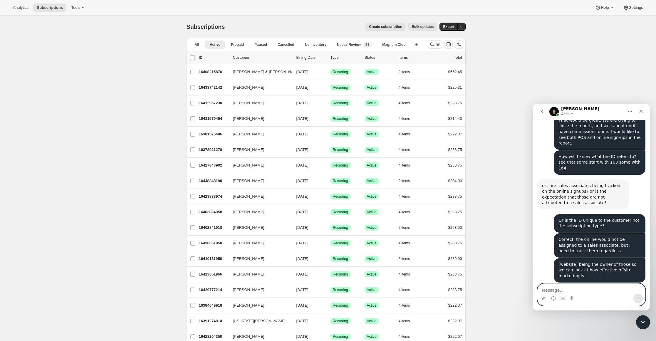
scroll to position [383, 0]
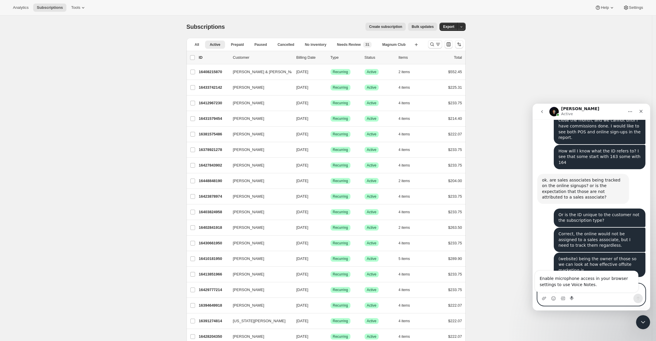
click at [574, 292] on textarea "Message…" at bounding box center [592, 289] width 108 height 10
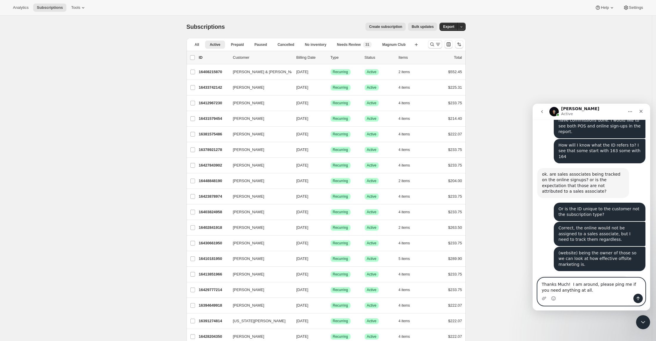
type textarea "Thanks Much! I am around, please ping me if you need anything at all."
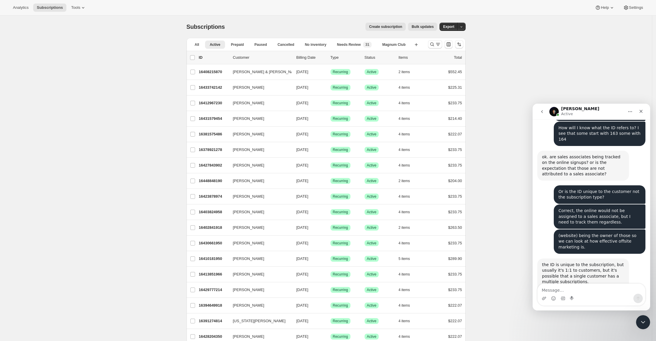
click at [641, 108] on div "Close" at bounding box center [641, 111] width 11 height 11
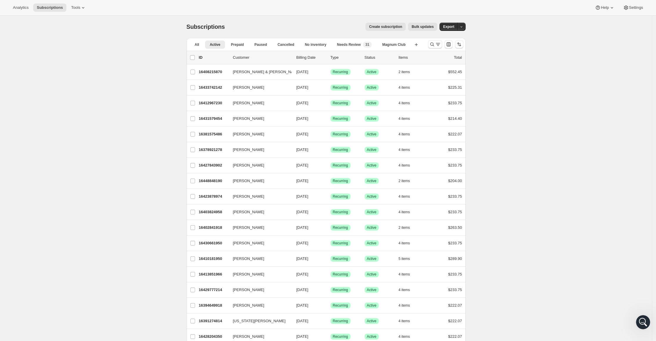
scroll to position [405, 0]
